Goal: Task Accomplishment & Management: Manage account settings

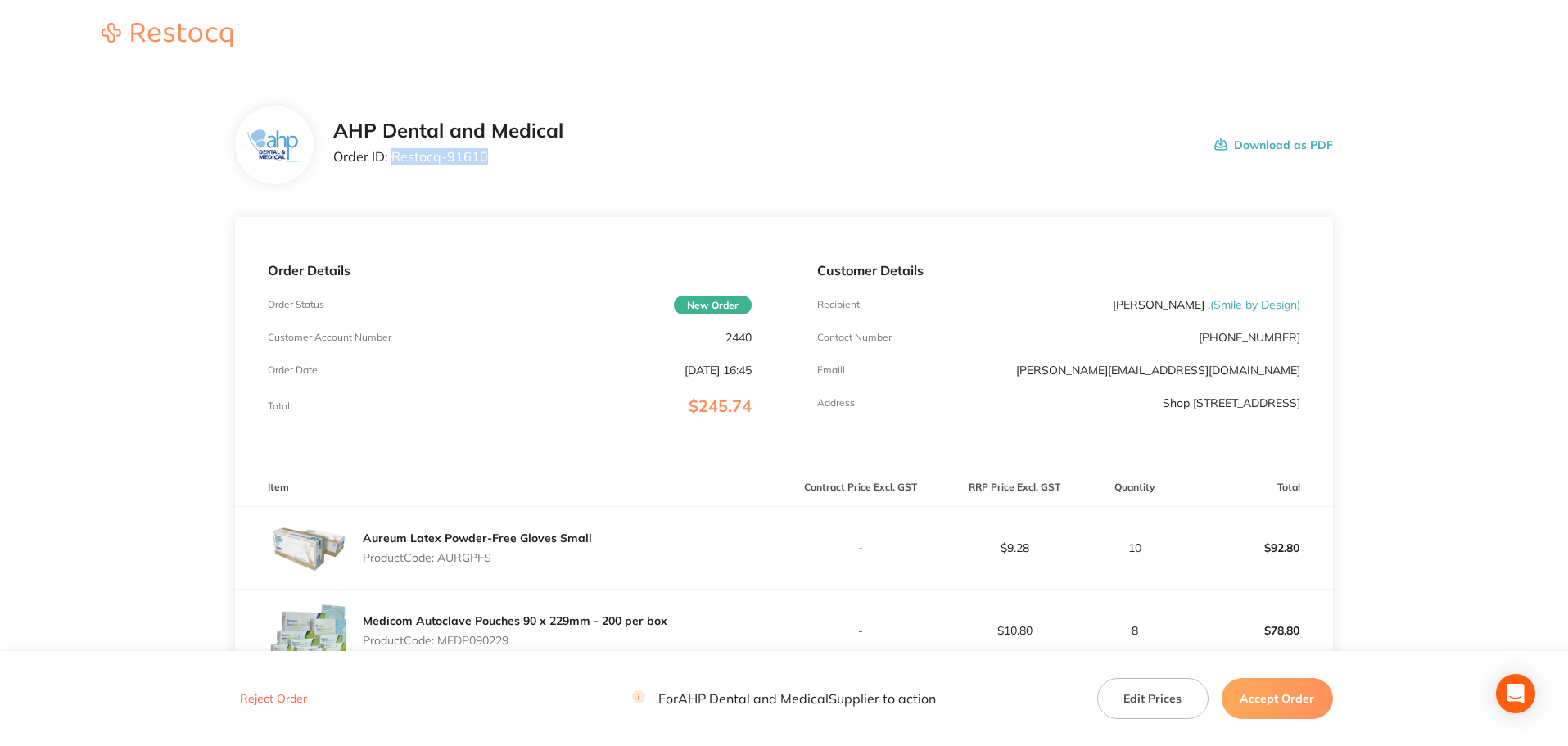
drag, startPoint x: 492, startPoint y: 155, endPoint x: 393, endPoint y: 158, distance: 99.0
click at [393, 158] on p "Order ID: Restocq- 91610" at bounding box center [448, 156] width 230 height 15
copy p "Restocq- 91610"
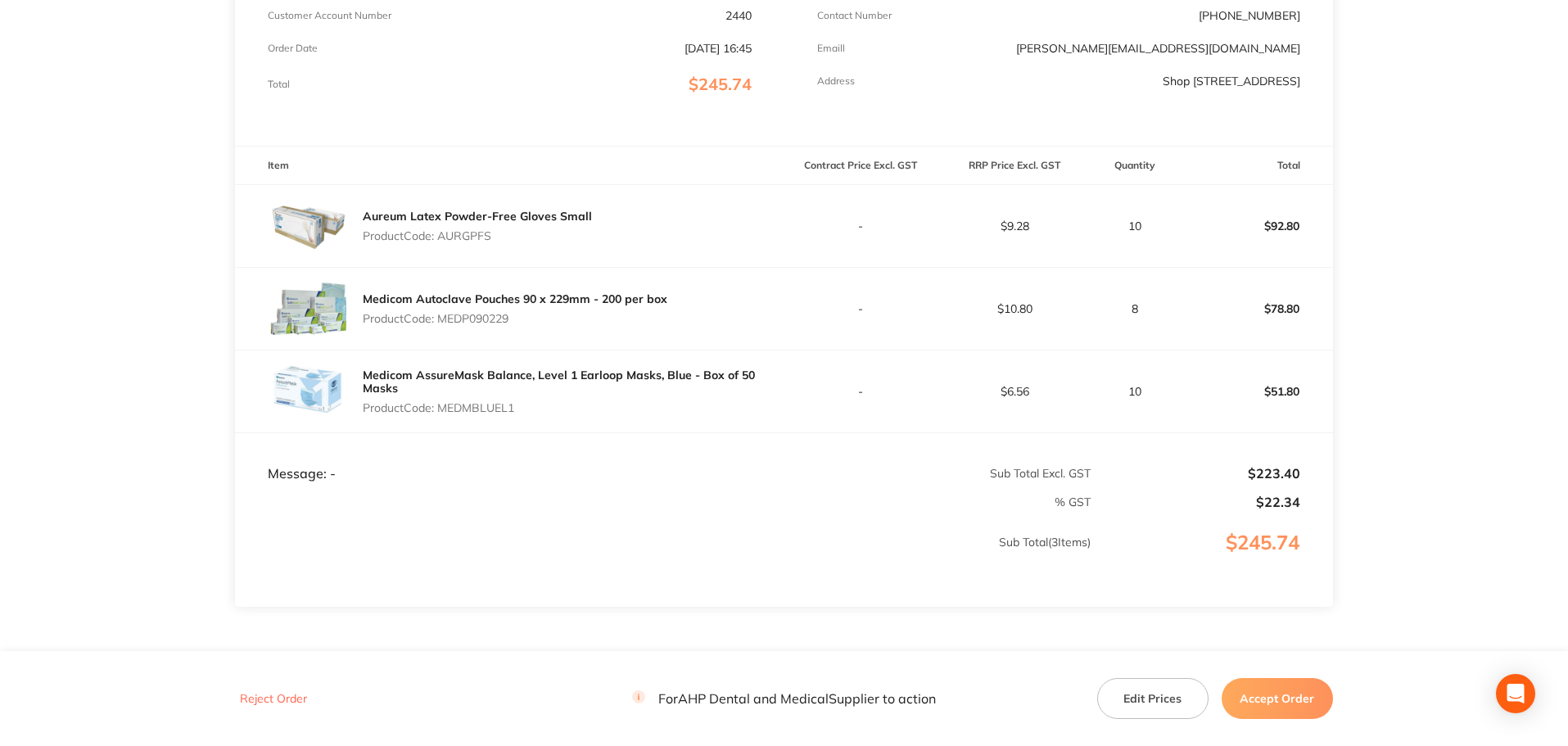
scroll to position [327, 0]
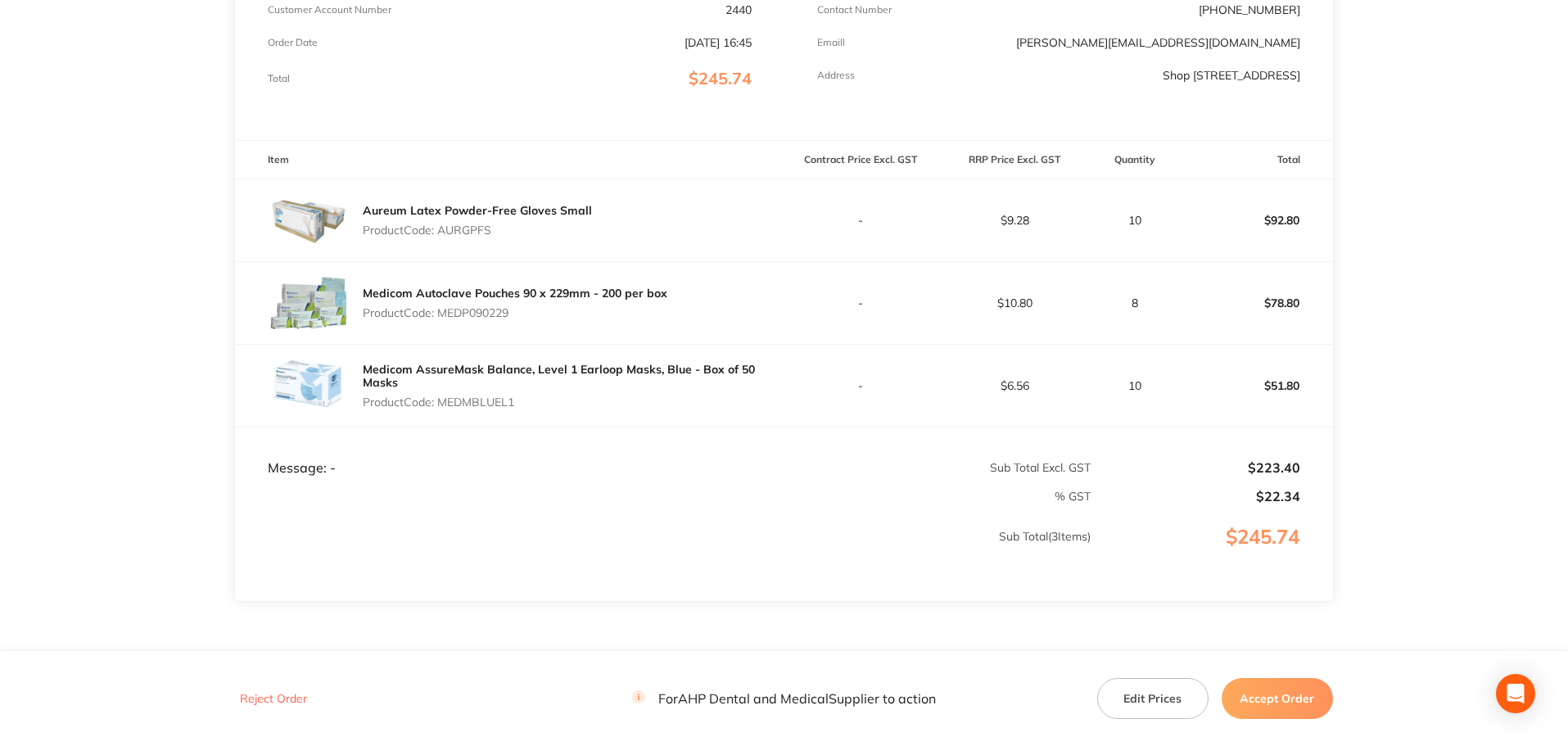
click at [1259, 699] on button "Accept Order" at bounding box center [1277, 698] width 111 height 41
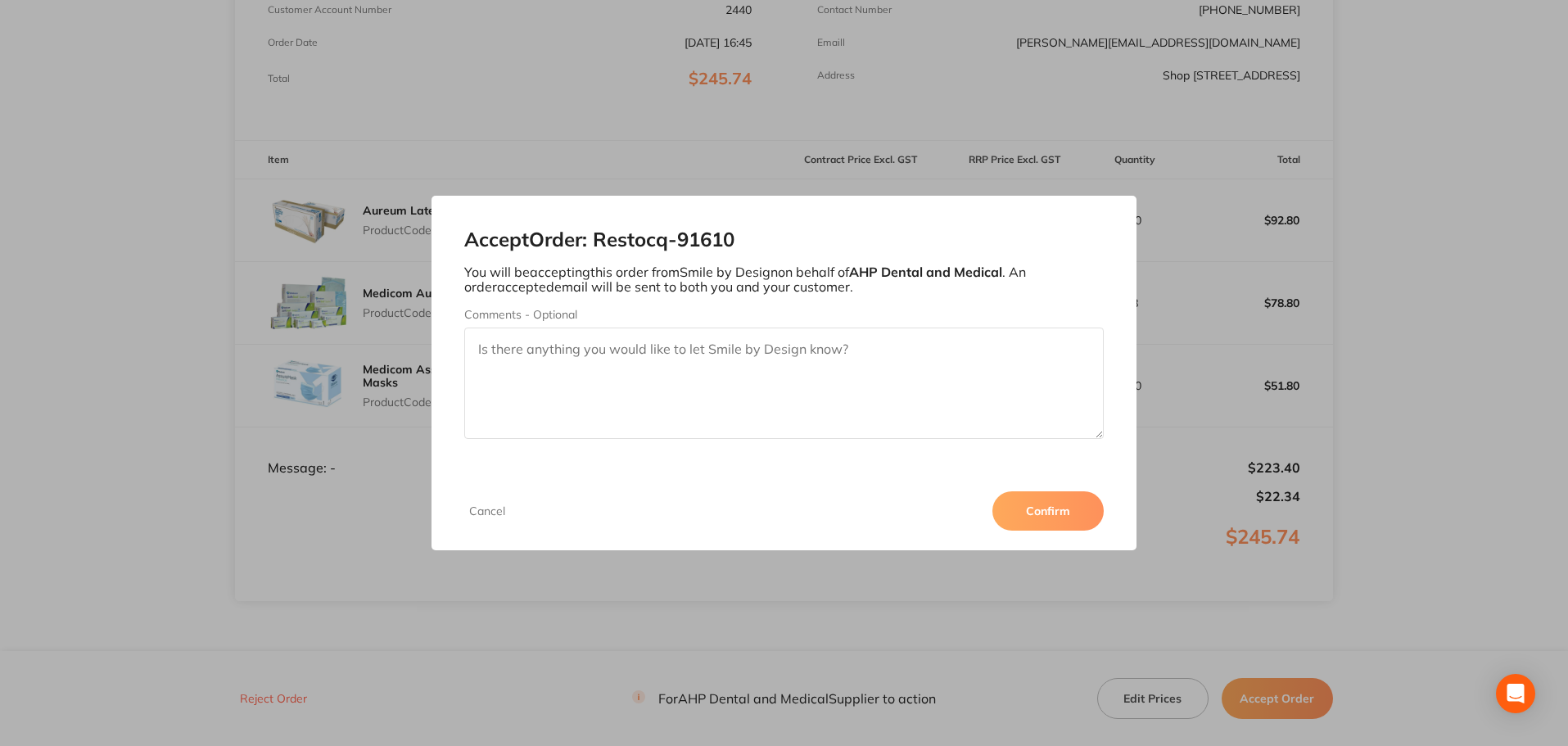
click at [1039, 500] on button "Confirm" at bounding box center [1048, 511] width 111 height 40
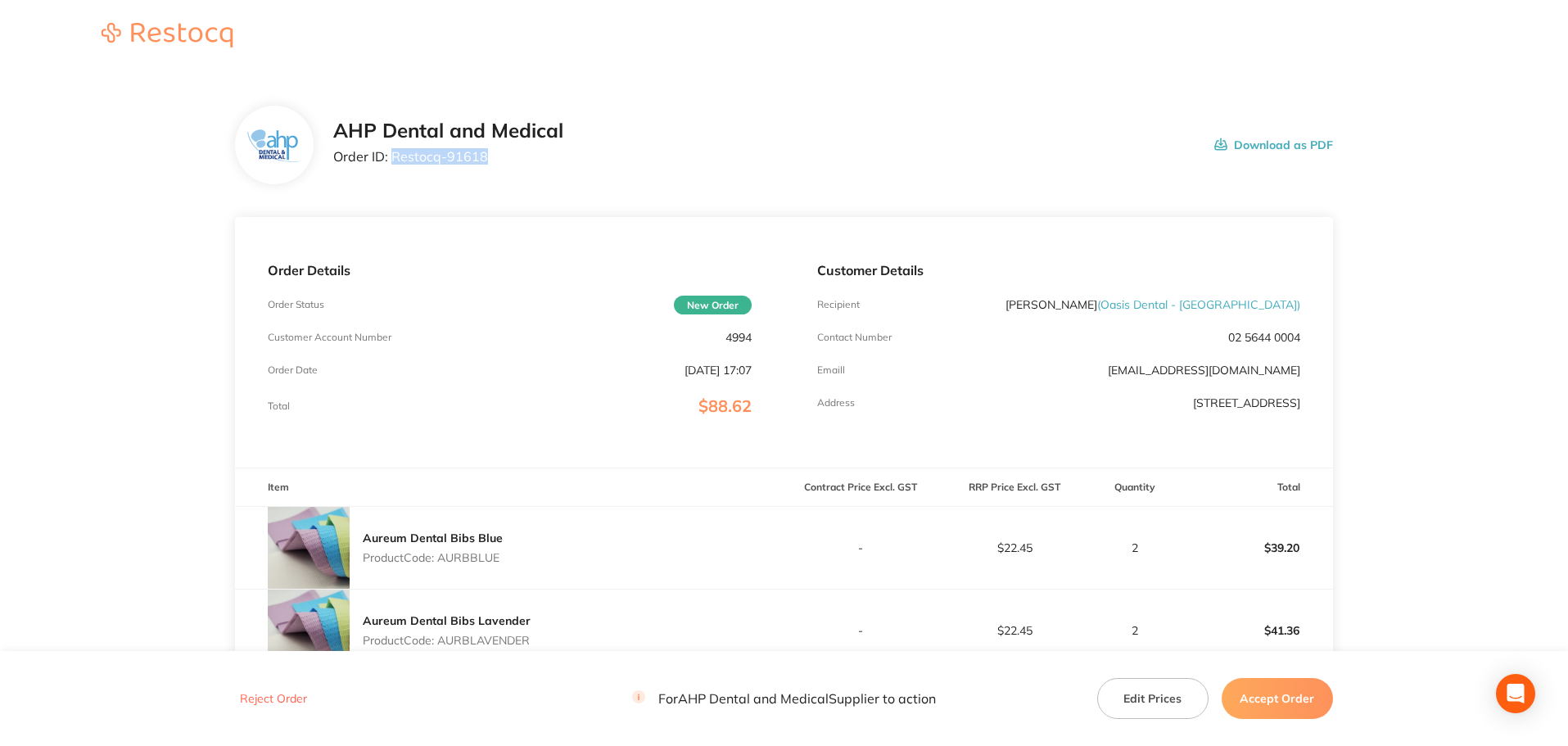
drag, startPoint x: 451, startPoint y: 160, endPoint x: 395, endPoint y: 158, distance: 56.0
click at [395, 158] on div "AHP Dental and Medical Order ID: Restocq- 91618" at bounding box center [448, 144] width 230 height 50
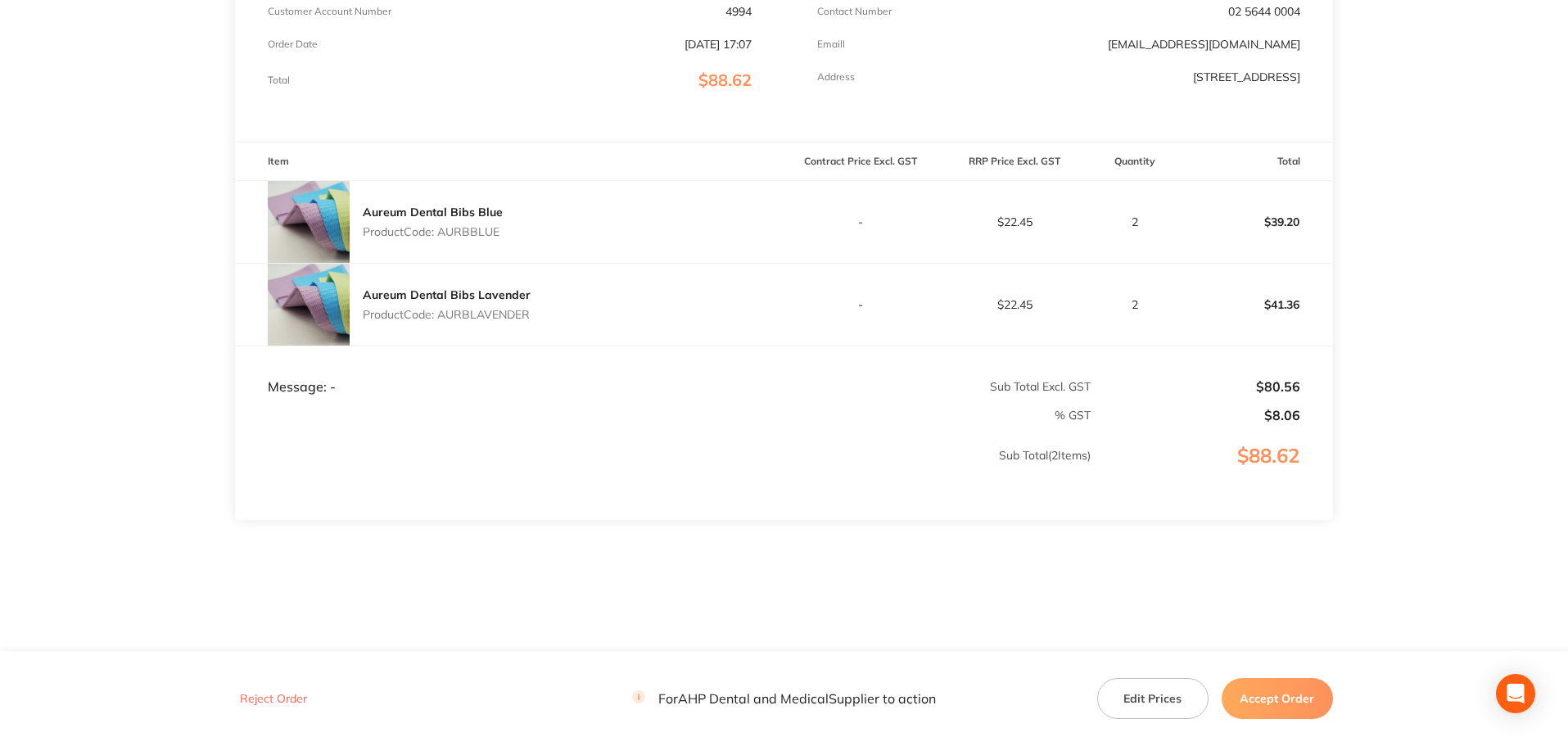
click at [1285, 703] on button "Accept Order" at bounding box center [1277, 698] width 111 height 41
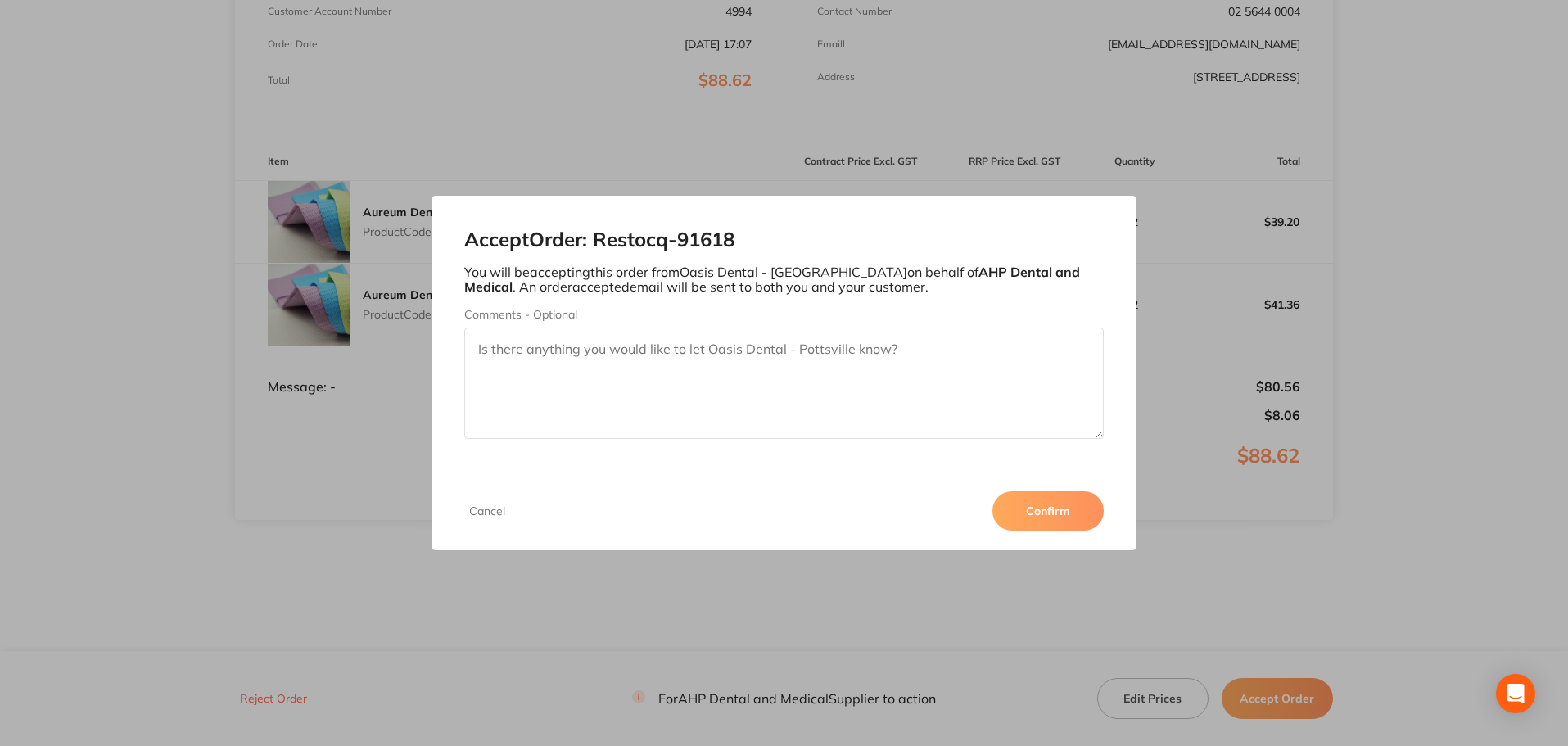
click at [1050, 518] on button "Confirm" at bounding box center [1048, 511] width 111 height 40
